Goal: Book appointment/travel/reservation

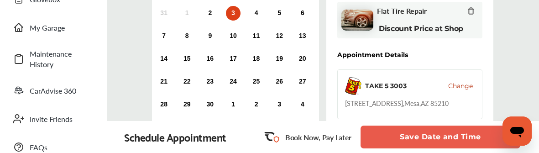
scroll to position [53, 0]
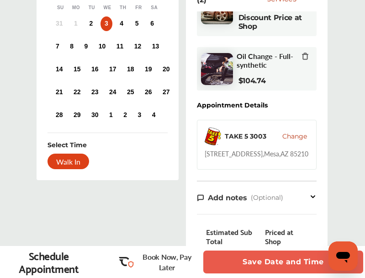
scroll to position [30, 0]
click at [19, 153] on div "Select Date and Time Next Month [DATE] Su Mo Tu We Th Fr Sa 31 1 2 3 4 5 6 7 8 …" at bounding box center [182, 196] width 379 height 502
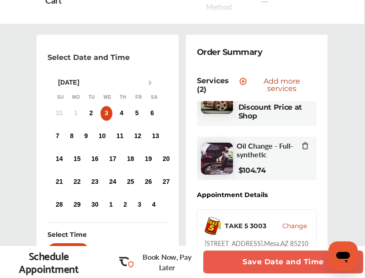
scroll to position [0, 0]
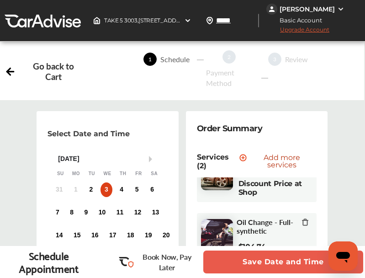
click at [10, 71] on icon at bounding box center [10, 71] width 7 height 0
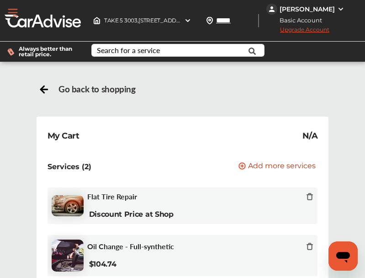
click at [13, 9] on button "Open Menu" at bounding box center [13, 13] width 14 height 14
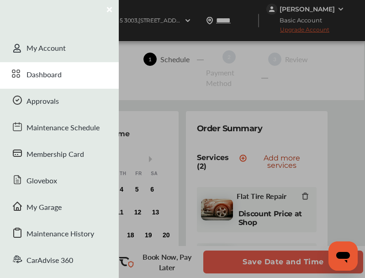
click at [47, 80] on div "Dashboard" at bounding box center [59, 75] width 119 height 26
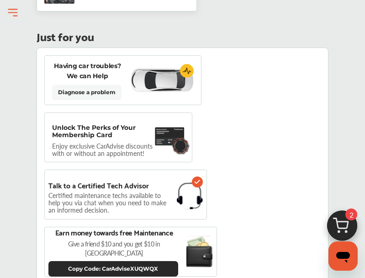
scroll to position [823, 0]
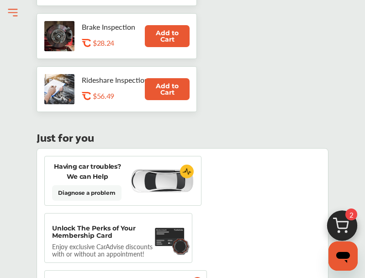
click at [339, 153] on img at bounding box center [342, 228] width 44 height 44
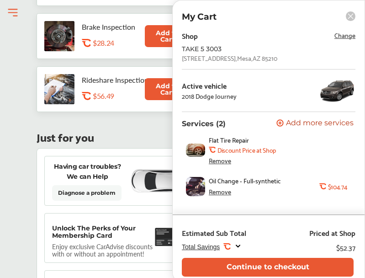
click at [354, 13] on icon at bounding box center [351, 16] width 10 height 10
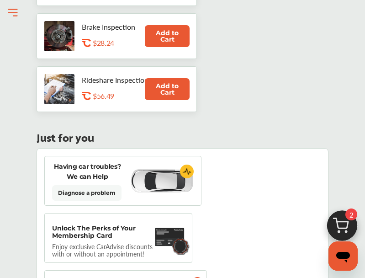
click at [3, 79] on div "Select Shop Select Services 3 Book Appointment 2018 Dodge Journey 2018 Dodge Jo…" at bounding box center [182, 97] width 360 height 1702
click at [21, 153] on div "2018 Dodge Journey 2018 Dodge Journey Current Mileage 80,472 Last Service -- Ne…" at bounding box center [183, 98] width 356 height 1655
click at [7, 153] on div "2018 Dodge Journey 2018 Dodge Journey Current Mileage 80,472 Last Service -- Ne…" at bounding box center [183, 98] width 356 height 1655
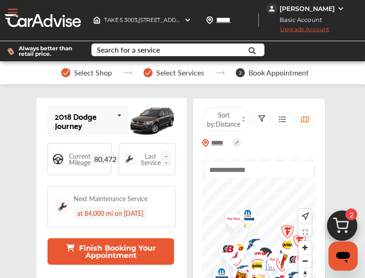
scroll to position [0, 0]
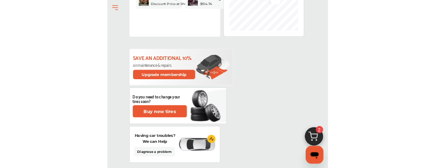
scroll to position [320, 0]
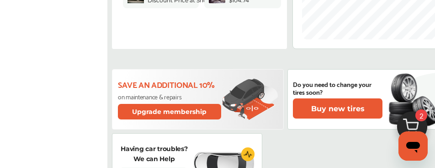
click at [281, 126] on div "Save an additional 10% on maintenance & repairs Upgrade membership Do you need …" at bounding box center [286, 131] width 348 height 124
